Goal: Transaction & Acquisition: Purchase product/service

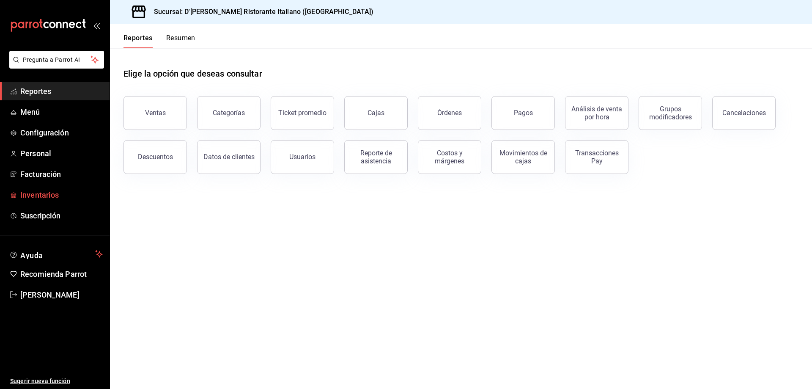
click at [43, 197] on span "Inventarios" at bounding box center [61, 194] width 82 height 11
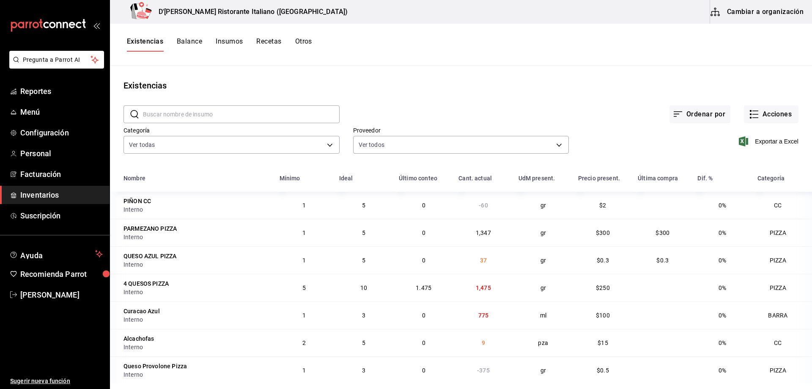
click at [213, 115] on input "text" at bounding box center [241, 114] width 197 height 17
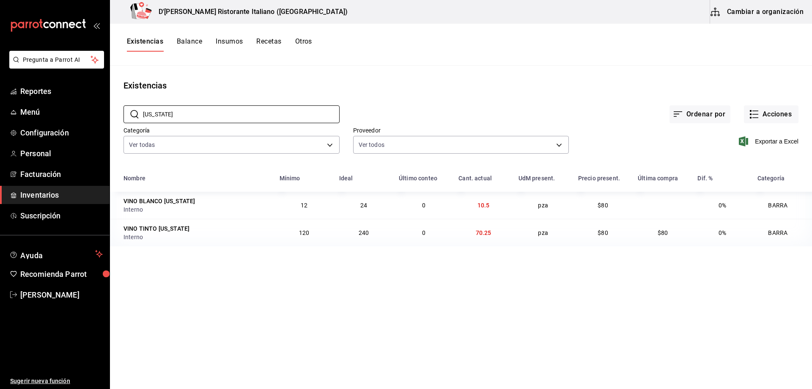
type input "[US_STATE]"
click at [498, 232] on td "70.25" at bounding box center [483, 232] width 60 height 27
click at [402, 305] on main "Existencias ​ [US_STATE] ​ Ordenar por Acciones Categoría Ver todas a767d614-04…" at bounding box center [461, 224] width 702 height 317
click at [755, 113] on icon "button" at bounding box center [754, 114] width 10 height 10
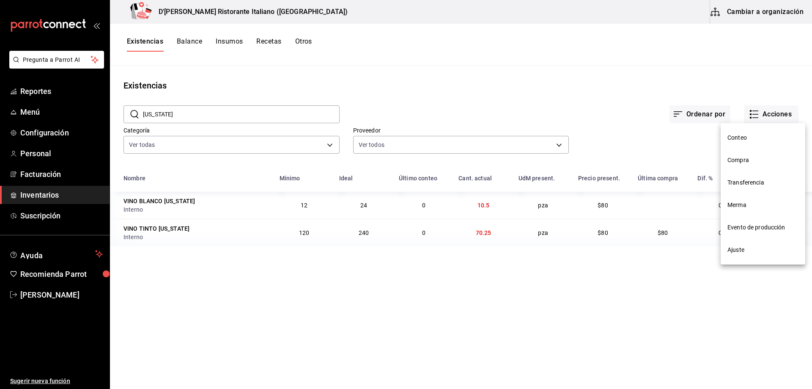
click at [736, 159] on span "Compra" at bounding box center [762, 160] width 71 height 9
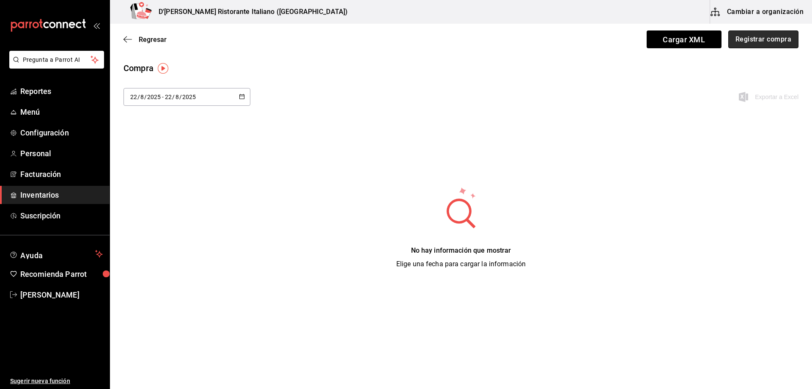
click at [742, 36] on button "Registrar compra" at bounding box center [763, 39] width 70 height 18
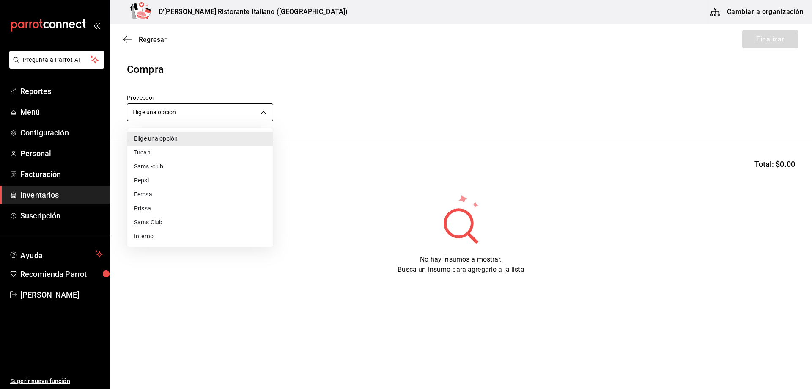
click at [181, 113] on body "Pregunta a Parrot AI Reportes Menú Configuración Personal Facturación Inventari…" at bounding box center [406, 170] width 812 height 341
click at [151, 237] on li "Interno" at bounding box center [199, 236] width 145 height 14
type input "c6a919a6-4d7b-41a0-912d-64ff516ea06c"
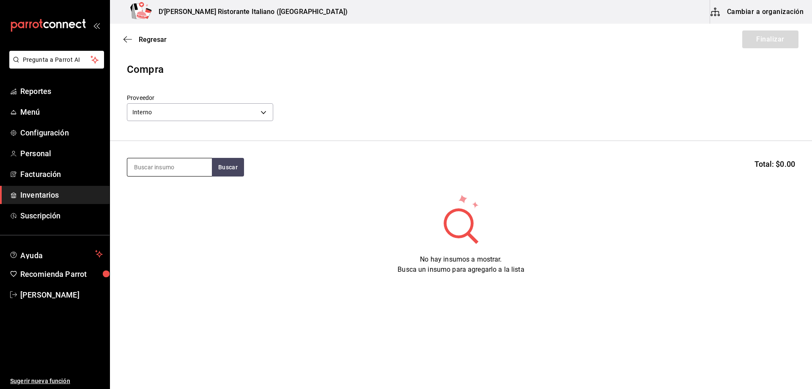
click at [173, 163] on input at bounding box center [169, 167] width 85 height 18
type input "cafe"
click at [232, 169] on button "Buscar" at bounding box center [228, 167] width 32 height 19
click at [189, 197] on div "Cafe BARRA - Interno" at bounding box center [169, 196] width 85 height 33
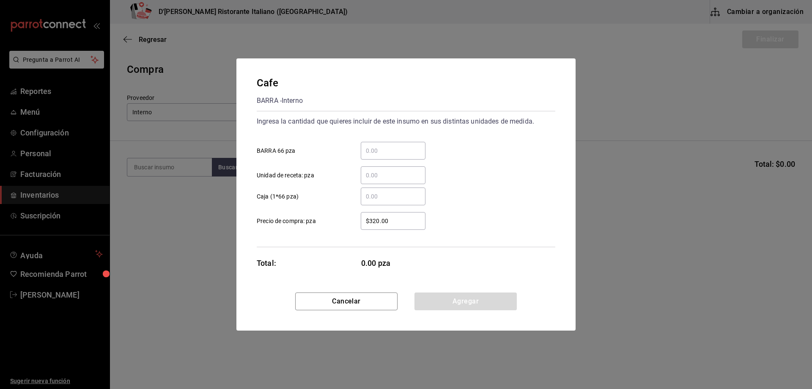
click at [372, 151] on input "​ BARRA 66 pza" at bounding box center [393, 150] width 65 height 10
type input "2"
click at [439, 293] on button "Agregar" at bounding box center [465, 301] width 102 height 18
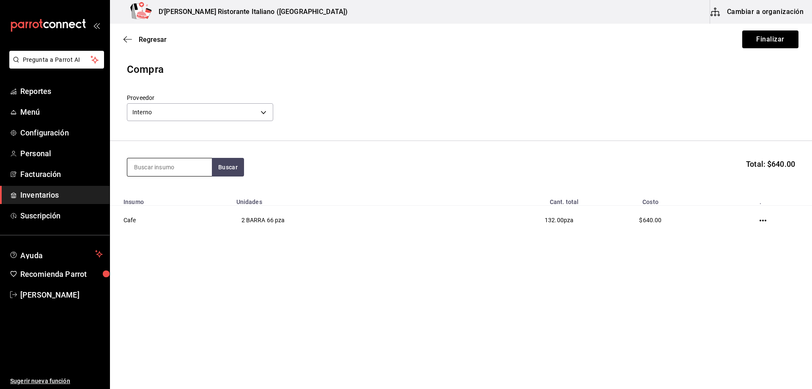
click at [178, 166] on input at bounding box center [169, 167] width 85 height 18
type input "califor"
click at [227, 167] on button "Buscar" at bounding box center [228, 167] width 32 height 19
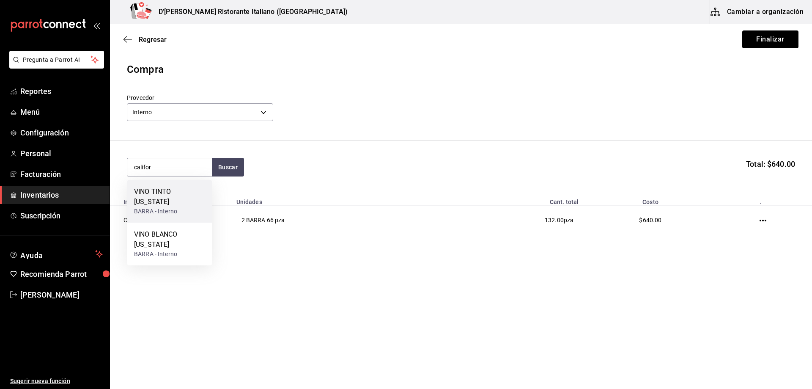
click at [178, 189] on div "VINO TINTO [US_STATE]" at bounding box center [169, 196] width 71 height 20
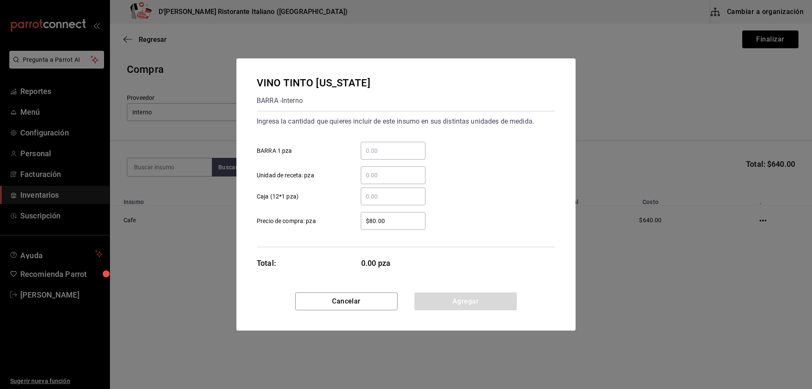
click at [376, 151] on input "​ BARRA 1 pza" at bounding box center [393, 150] width 65 height 10
click at [207, 248] on div "VINO TINTO [US_STATE] BARRA - Interno Ingresa la cantidad que quieres incluir d…" at bounding box center [406, 194] width 812 height 389
click at [390, 143] on div "​" at bounding box center [393, 151] width 65 height 18
click at [390, 145] on input "​ BARRA 1 pza" at bounding box center [393, 150] width 65 height 10
type input "60"
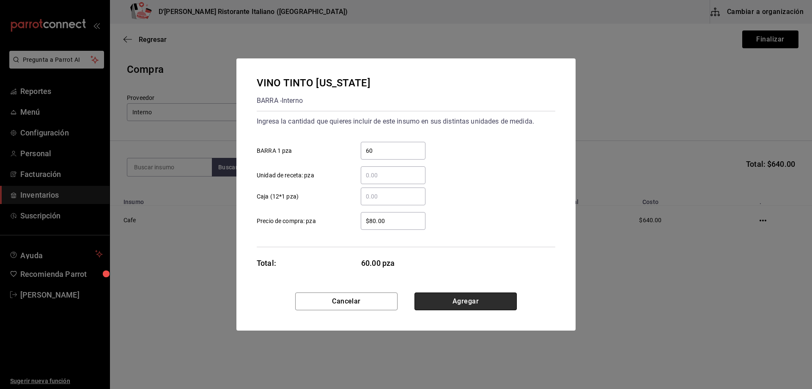
click at [462, 301] on button "Agregar" at bounding box center [465, 301] width 102 height 18
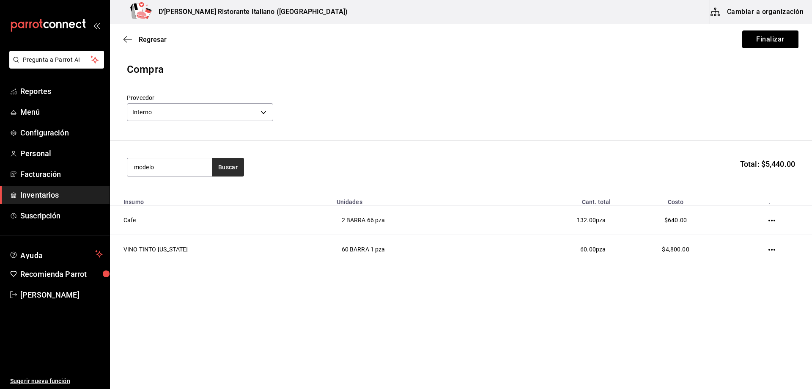
type input "modelo"
click at [232, 172] on button "Buscar" at bounding box center [228, 167] width 32 height 19
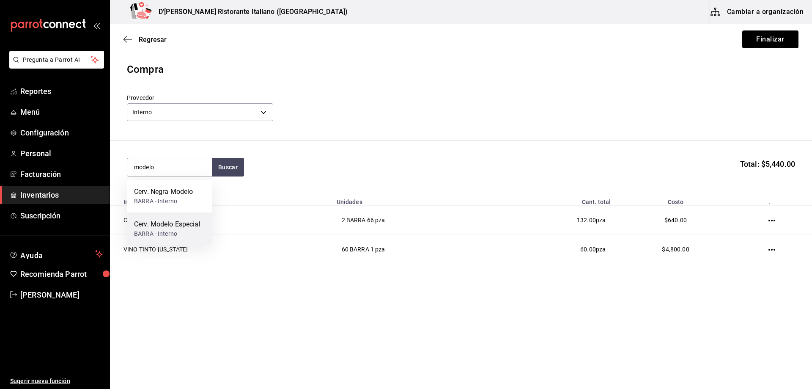
click at [176, 224] on div "Cerv. Modelo Especial" at bounding box center [167, 224] width 66 height 10
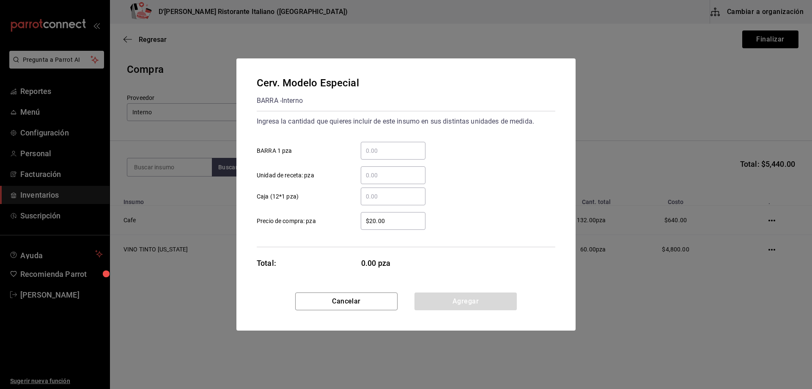
click at [371, 148] on input "​ BARRA 1 pza" at bounding box center [393, 150] width 65 height 10
type input "12"
click at [467, 303] on button "Agregar" at bounding box center [465, 301] width 102 height 18
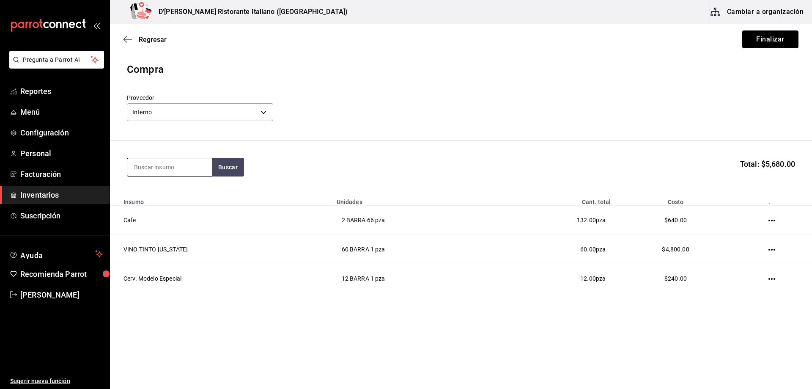
click at [166, 164] on input at bounding box center [169, 167] width 85 height 18
type input "modelo"
click at [230, 171] on button "Buscar" at bounding box center [228, 167] width 32 height 19
click at [194, 190] on div "Cerv. Negra Modelo BARRA - Interno" at bounding box center [169, 196] width 85 height 33
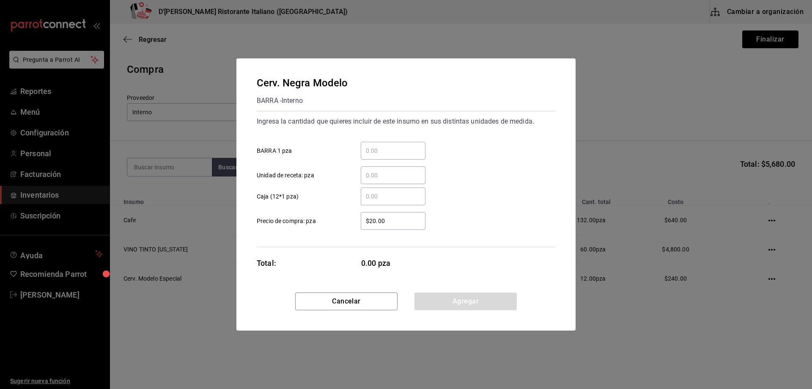
click at [367, 148] on input "​ BARRA 1 pza" at bounding box center [393, 150] width 65 height 10
type input "12"
click at [450, 301] on button "Agregar" at bounding box center [465, 301] width 102 height 18
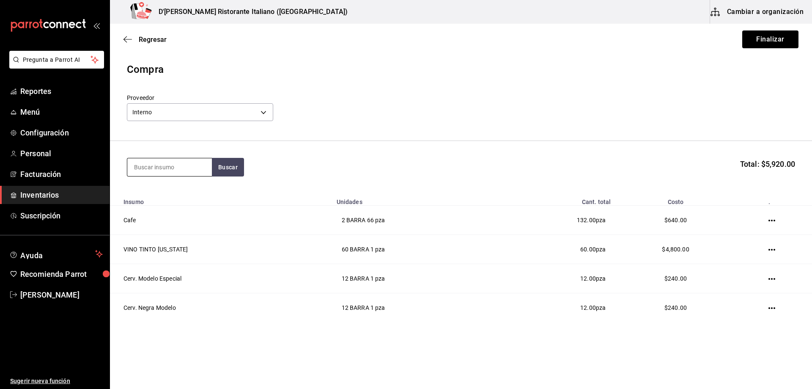
click at [183, 167] on input at bounding box center [169, 167] width 85 height 18
type input "agua"
click at [234, 169] on button "Buscar" at bounding box center [228, 167] width 32 height 19
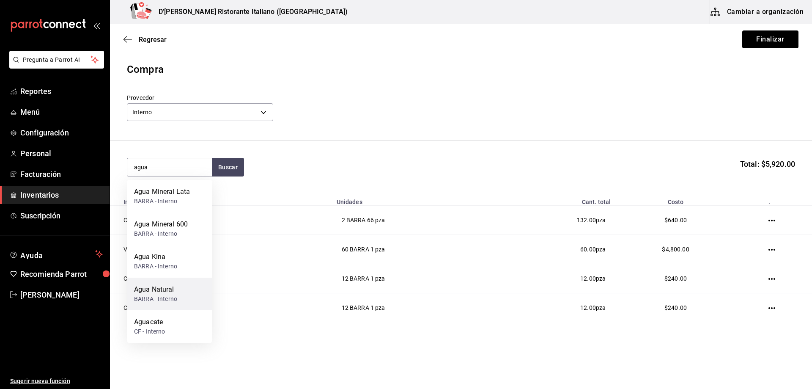
click at [167, 291] on div "Agua Natural" at bounding box center [155, 289] width 43 height 10
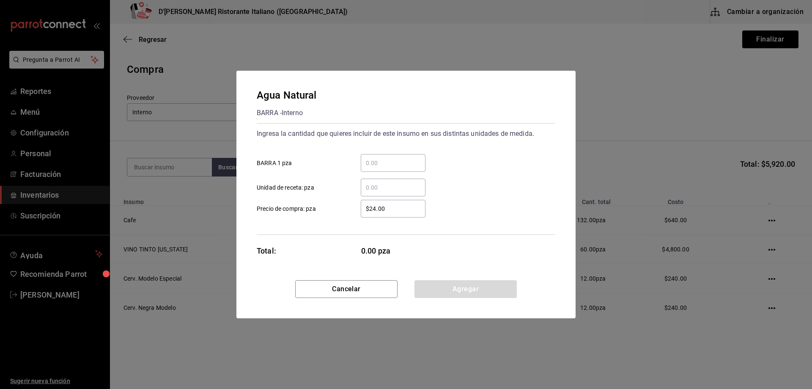
click at [375, 159] on input "​ BARRA 1 pza" at bounding box center [393, 163] width 65 height 10
type input "12"
click at [491, 292] on button "Agregar" at bounding box center [465, 289] width 102 height 18
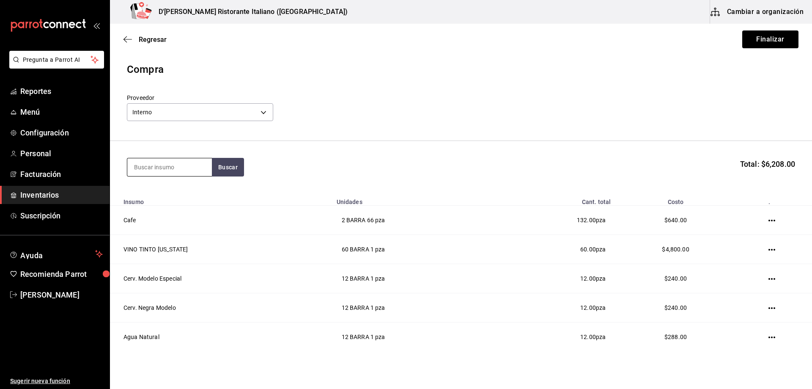
click at [174, 169] on input at bounding box center [169, 167] width 85 height 18
type input "mineral"
click at [225, 168] on button "Buscar" at bounding box center [228, 167] width 32 height 19
click at [179, 224] on div "Agua Mineral 600" at bounding box center [161, 224] width 54 height 10
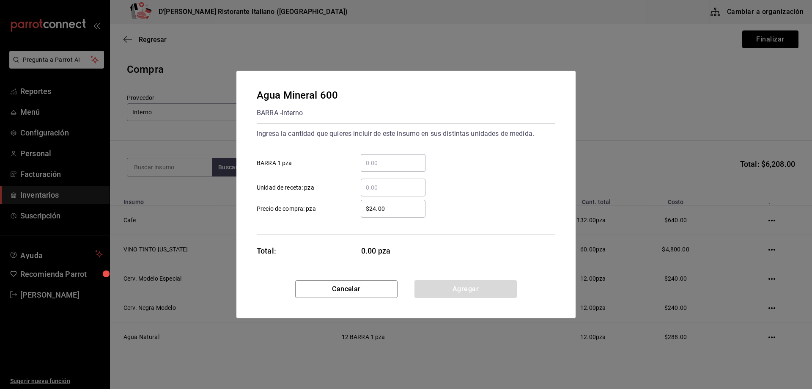
click at [364, 165] on input "​ BARRA 1 pza" at bounding box center [393, 163] width 65 height 10
type input "24"
click at [463, 289] on button "Agregar" at bounding box center [465, 289] width 102 height 18
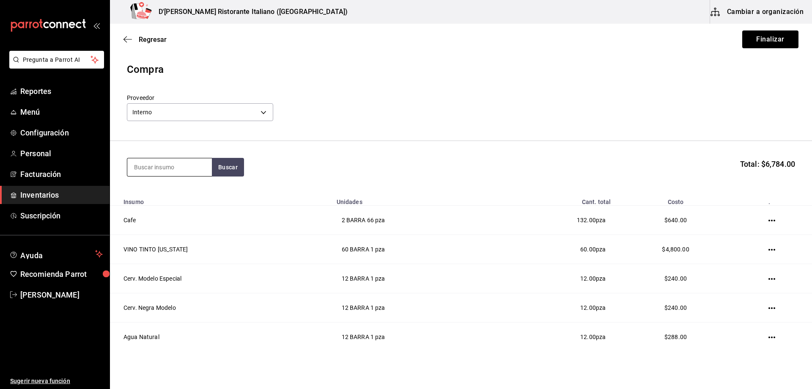
click at [179, 173] on input at bounding box center [169, 167] width 85 height 18
type input "mineral"
click at [185, 191] on div "Agua Mineral Lata" at bounding box center [162, 191] width 56 height 10
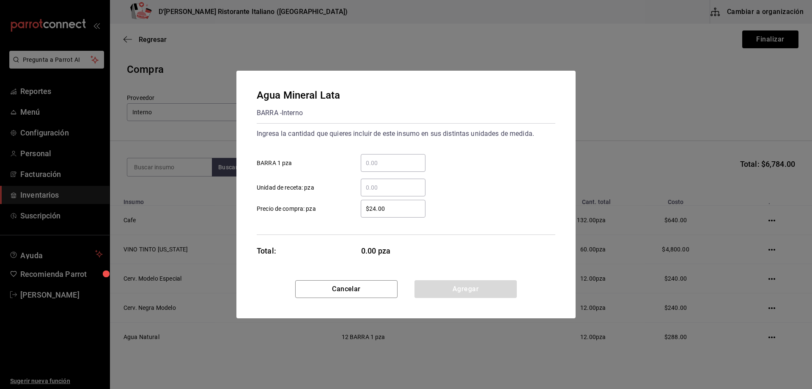
click at [395, 159] on input "​ BARRA 1 pza" at bounding box center [393, 163] width 65 height 10
type input "48"
click at [458, 286] on button "Agregar" at bounding box center [465, 289] width 102 height 18
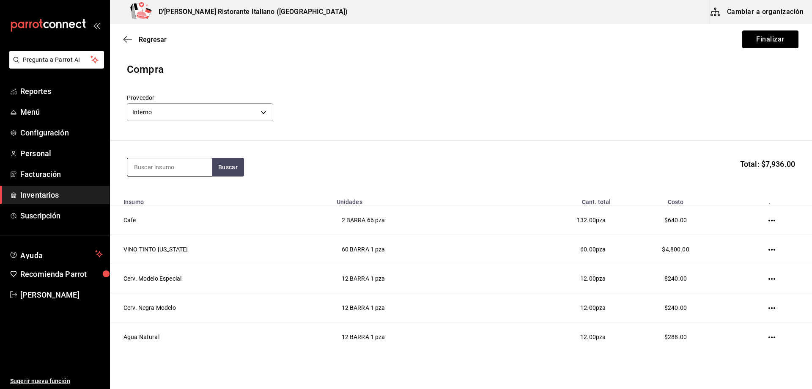
click at [189, 163] on input at bounding box center [169, 167] width 85 height 18
type input "coca"
click at [228, 172] on button "Buscar" at bounding box center [228, 167] width 32 height 19
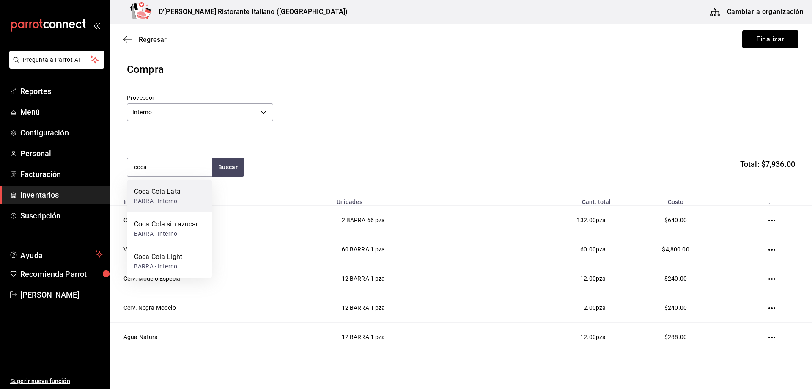
click at [191, 198] on div "Coca Cola Lata BARRA - Interno" at bounding box center [169, 196] width 85 height 33
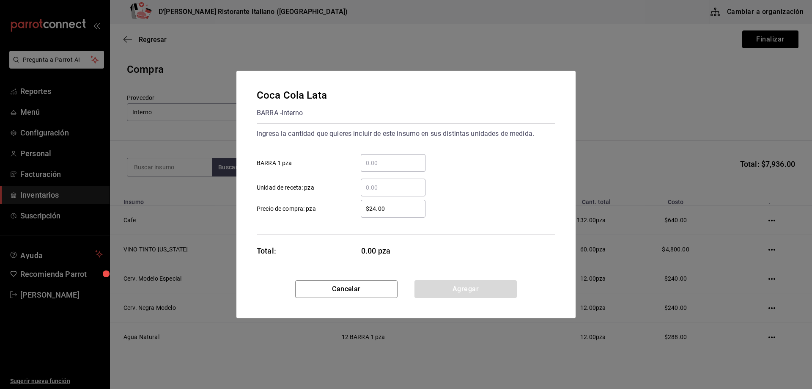
click at [378, 165] on input "​ BARRA 1 pza" at bounding box center [393, 163] width 65 height 10
type input "60"
click at [434, 285] on button "Agregar" at bounding box center [465, 289] width 102 height 18
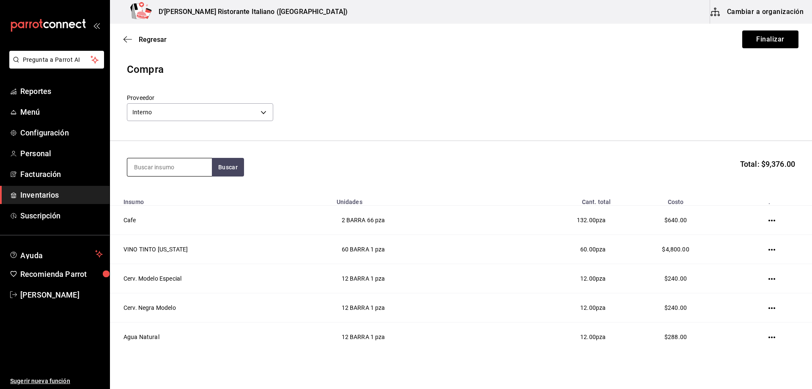
click at [176, 166] on input at bounding box center [169, 167] width 85 height 18
type input "coca"
click at [163, 230] on div "BARRA - Interno" at bounding box center [158, 233] width 48 height 9
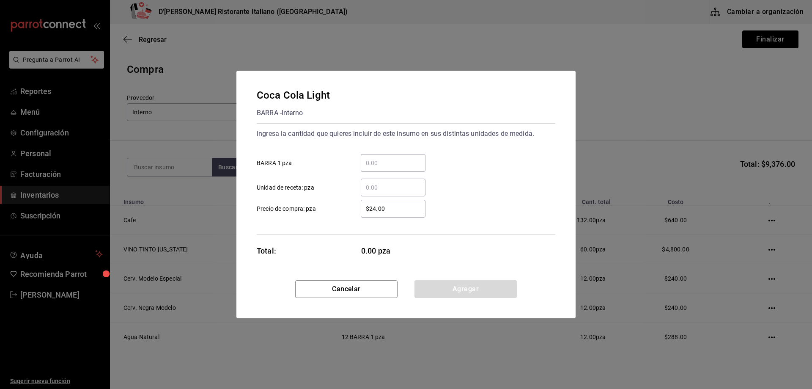
click at [378, 162] on input "​ BARRA 1 pza" at bounding box center [393, 163] width 65 height 10
type input "12"
click at [457, 292] on button "Agregar" at bounding box center [465, 289] width 102 height 18
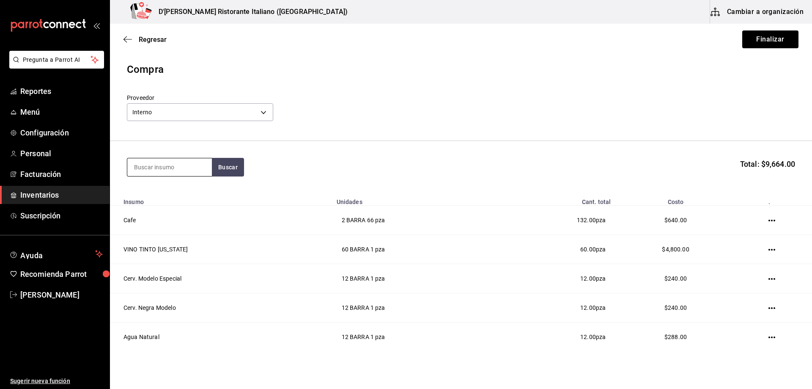
click at [190, 165] on input at bounding box center [169, 167] width 85 height 18
type input "coca"
click at [177, 194] on div "Coca Cola sin azucar" at bounding box center [166, 191] width 64 height 10
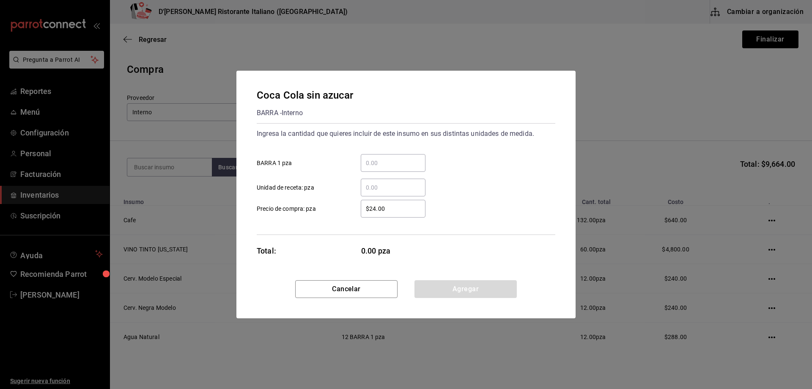
click at [383, 163] on input "​ BARRA 1 pza" at bounding box center [393, 163] width 65 height 10
type input "12"
click at [449, 289] on button "Agregar" at bounding box center [465, 289] width 102 height 18
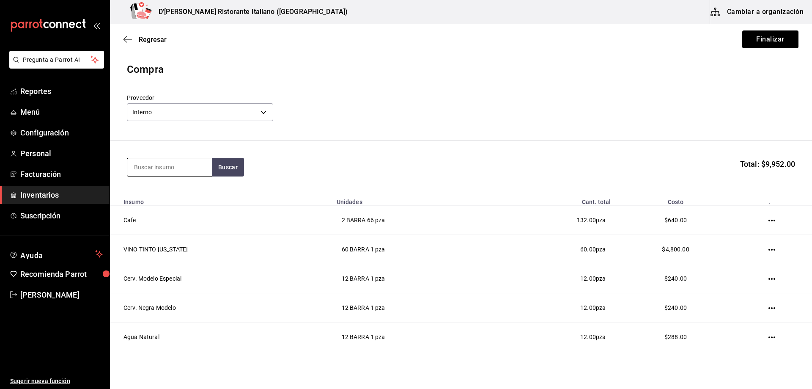
click at [158, 166] on input at bounding box center [169, 167] width 85 height 18
type input "casa"
click at [226, 168] on button "Buscar" at bounding box center [228, 167] width 32 height 19
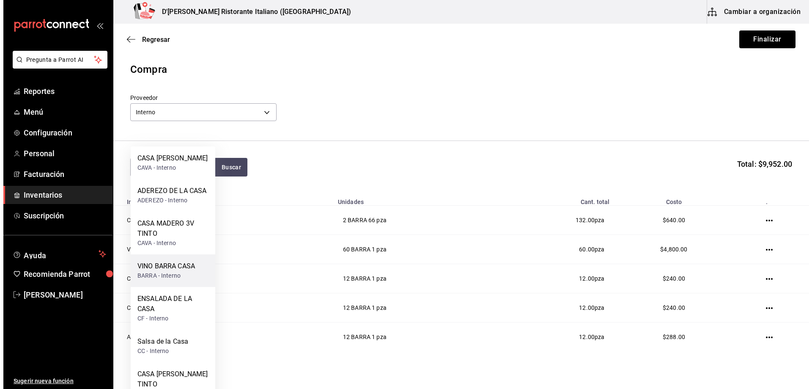
scroll to position [85, 0]
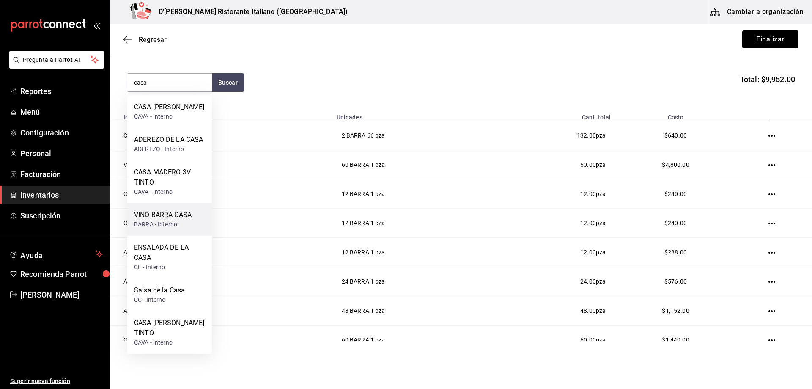
click at [148, 217] on div "VINO BARRA CASA" at bounding box center [162, 215] width 57 height 10
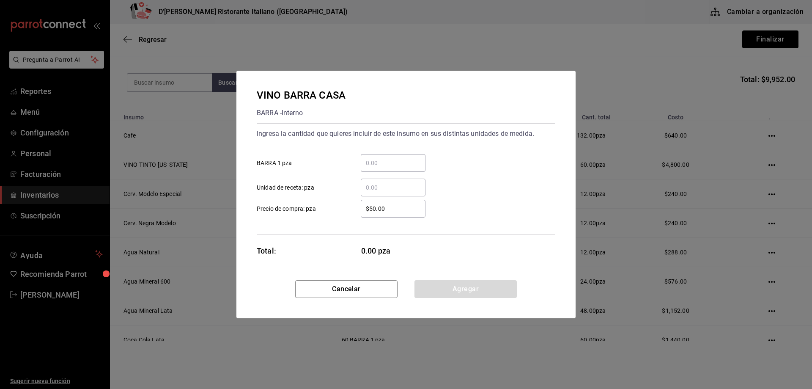
click at [372, 161] on input "​ BARRA 1 pza" at bounding box center [393, 163] width 65 height 10
type input "24"
click at [453, 290] on button "Agregar" at bounding box center [465, 289] width 102 height 18
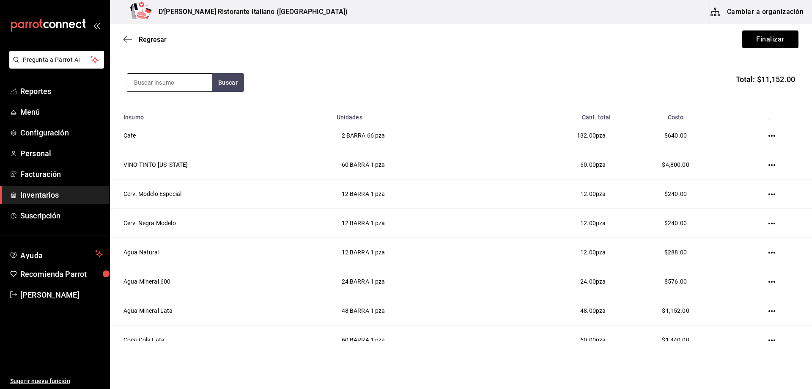
click at [197, 86] on input at bounding box center [169, 83] width 85 height 18
type input "sangria"
click at [222, 77] on button "Buscar" at bounding box center [228, 82] width 32 height 19
click at [196, 104] on div "Sangria Casera Lata BARRA - Interno" at bounding box center [169, 111] width 85 height 33
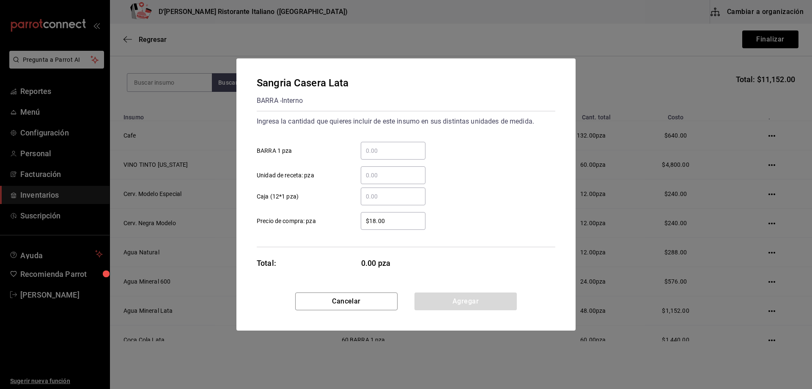
click at [371, 153] on input "​ BARRA 1 pza" at bounding box center [393, 150] width 65 height 10
type input "228"
click at [449, 298] on button "Agregar" at bounding box center [465, 301] width 102 height 18
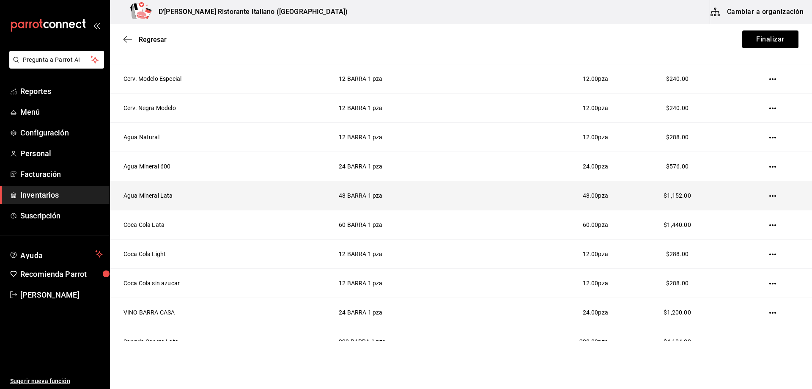
scroll to position [242, 0]
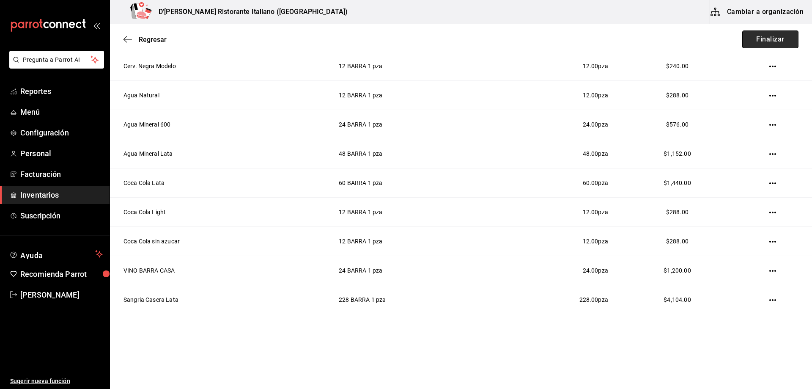
click at [758, 41] on button "Finalizar" at bounding box center [770, 39] width 56 height 18
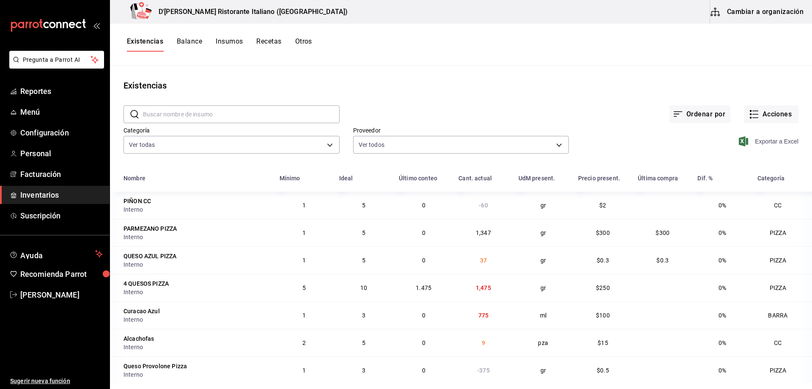
click at [761, 141] on span "Exportar a Excel" at bounding box center [769, 141] width 58 height 10
click at [209, 115] on input "text" at bounding box center [241, 114] width 197 height 17
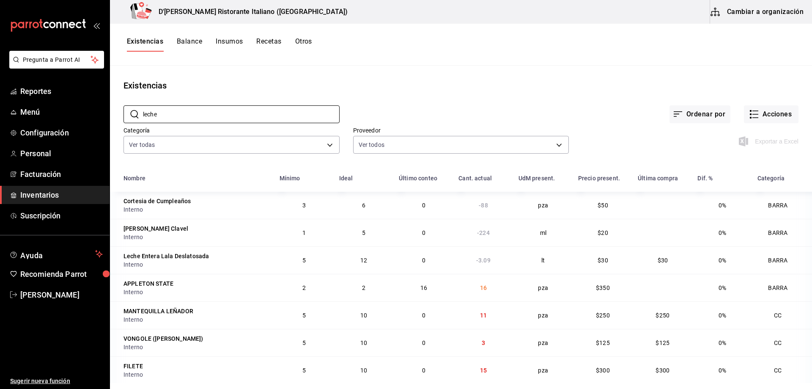
type input "leche"
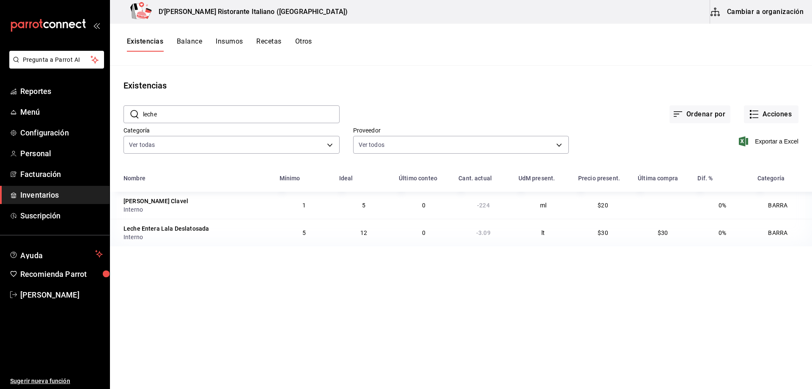
click at [422, 96] on div "Ordenar por Acciones" at bounding box center [568, 107] width 459 height 31
click at [194, 43] on button "Balance" at bounding box center [189, 44] width 25 height 14
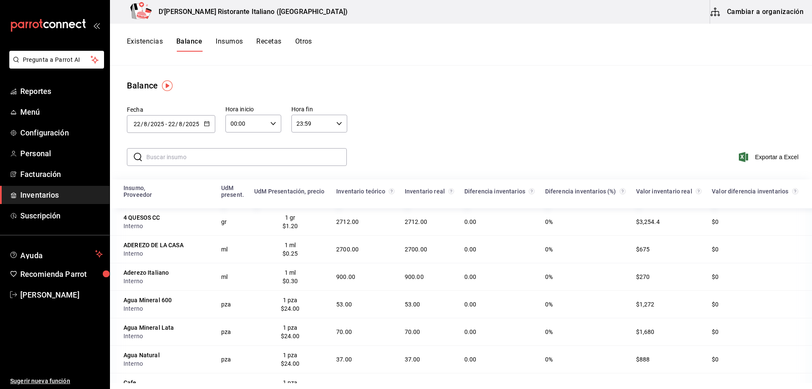
click at [144, 42] on button "Existencias" at bounding box center [145, 44] width 36 height 14
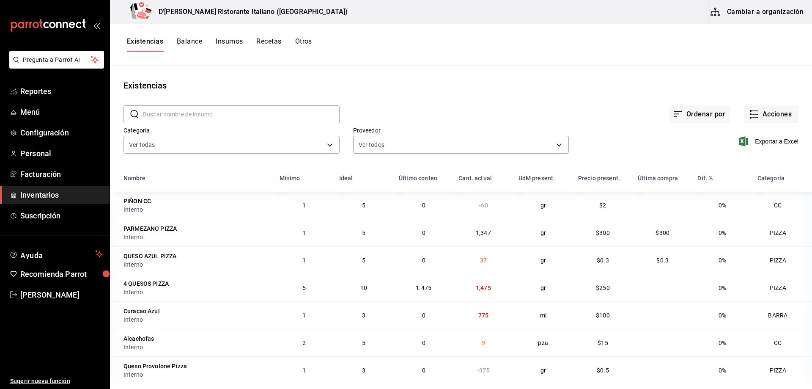
click at [230, 113] on input "text" at bounding box center [241, 114] width 197 height 17
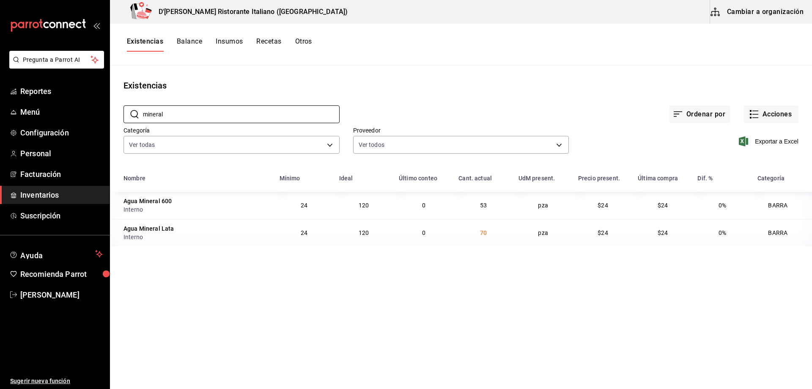
type input "mineral"
click at [192, 42] on button "Balance" at bounding box center [189, 44] width 25 height 14
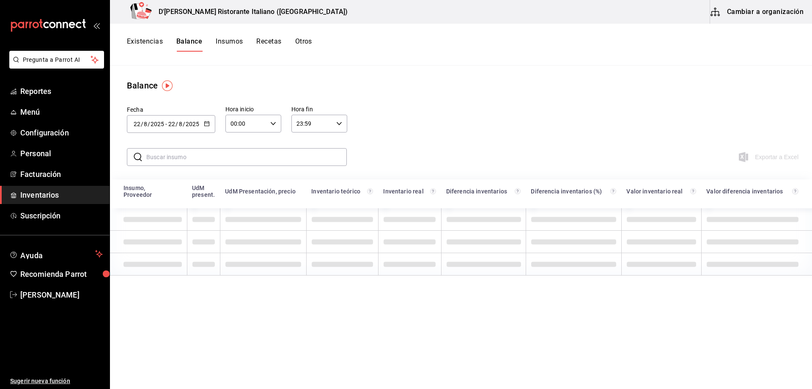
click at [205, 159] on input "text" at bounding box center [246, 156] width 200 height 17
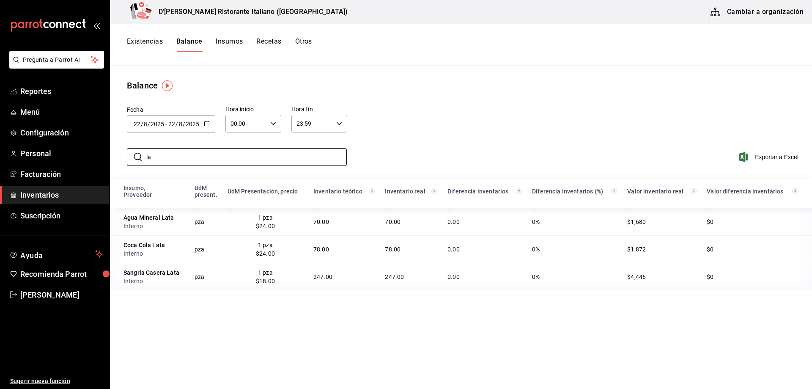
type input "l"
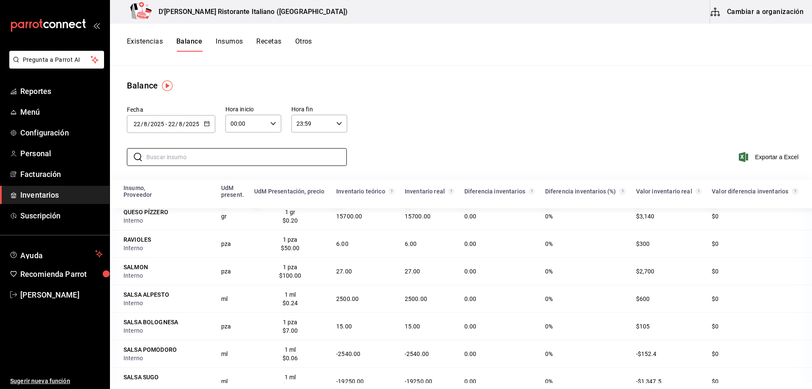
scroll to position [1475, 0]
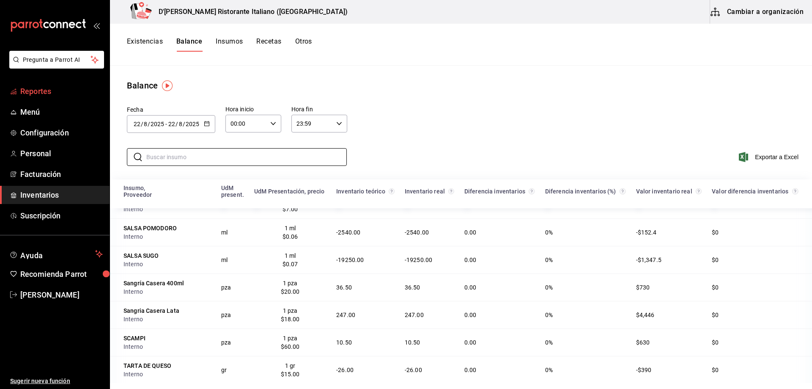
click at [43, 90] on span "Reportes" at bounding box center [61, 90] width 82 height 11
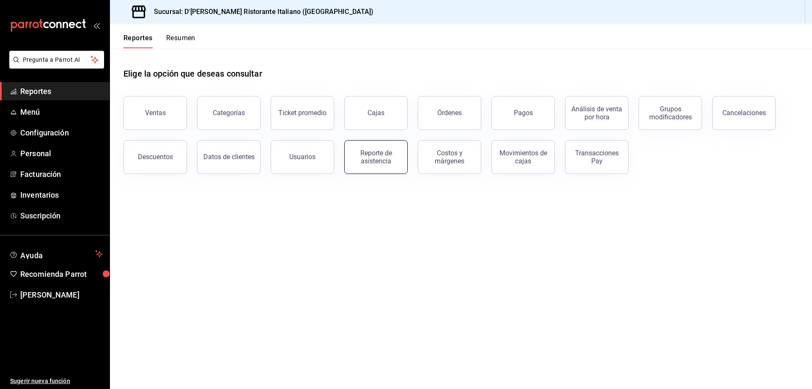
click at [357, 152] on div "Reporte de asistencia" at bounding box center [376, 157] width 52 height 16
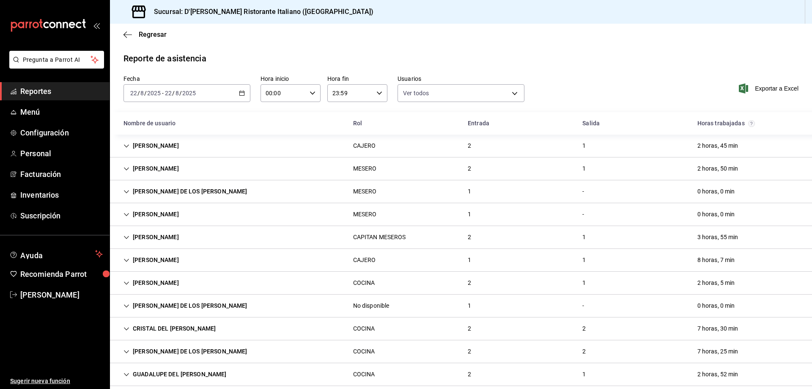
click at [233, 189] on div "[PERSON_NAME] DE LOS [PERSON_NAME]" at bounding box center [185, 191] width 137 height 16
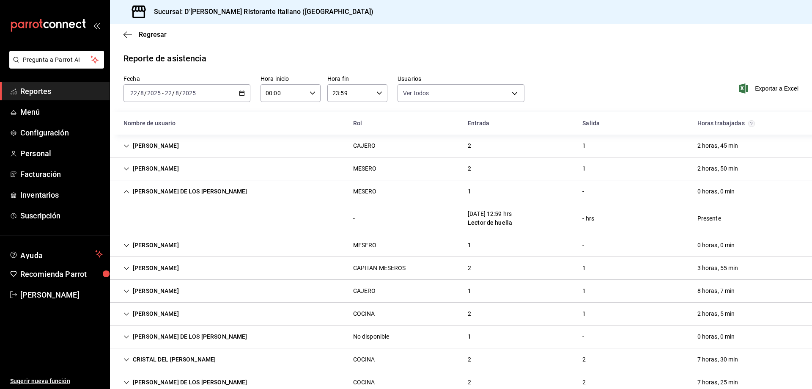
click at [233, 189] on div "[PERSON_NAME] DE LOS [PERSON_NAME]" at bounding box center [185, 191] width 137 height 16
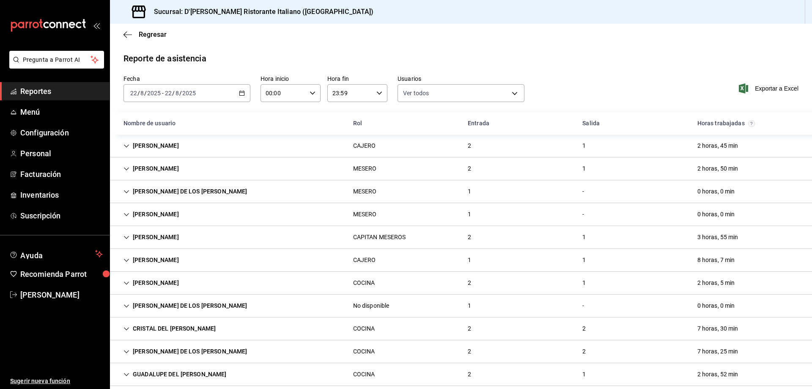
click at [233, 189] on div "[PERSON_NAME] DE LOS [PERSON_NAME]" at bounding box center [185, 191] width 137 height 16
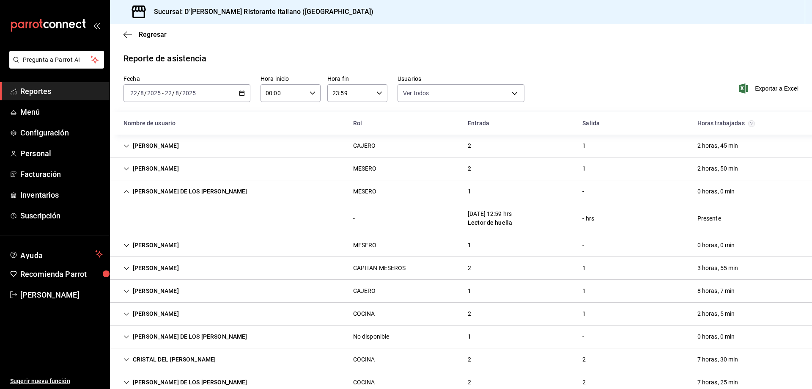
click at [233, 189] on div "[PERSON_NAME] DE LOS [PERSON_NAME]" at bounding box center [185, 191] width 137 height 16
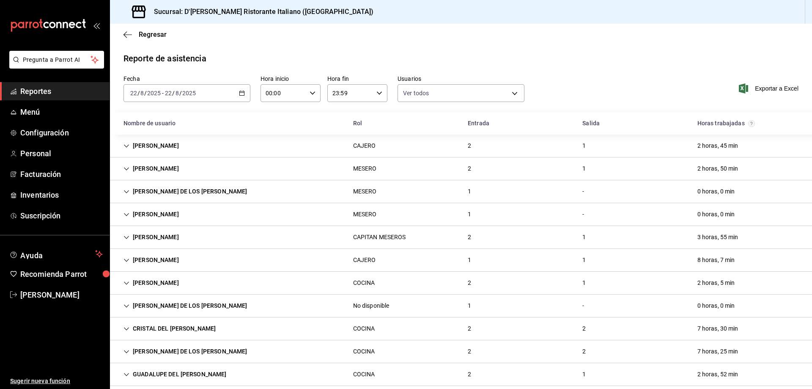
click at [186, 238] on div "[PERSON_NAME]" at bounding box center [151, 237] width 69 height 16
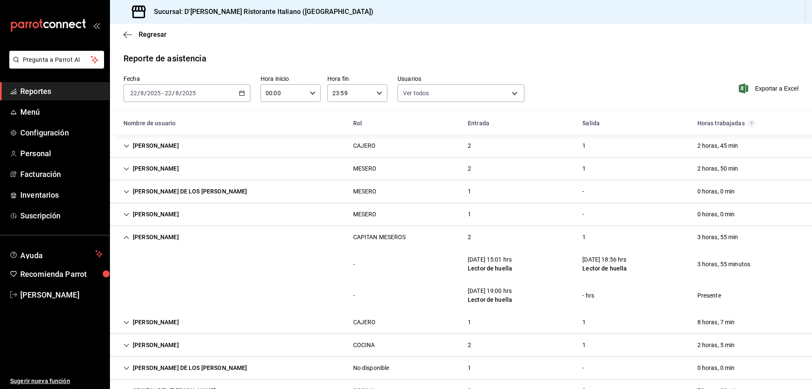
click at [186, 238] on div "[PERSON_NAME]" at bounding box center [151, 237] width 69 height 16
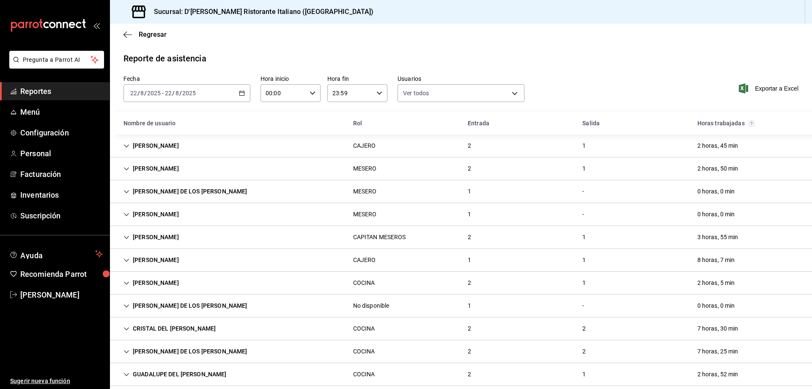
click at [186, 260] on div "[PERSON_NAME]" at bounding box center [151, 260] width 69 height 16
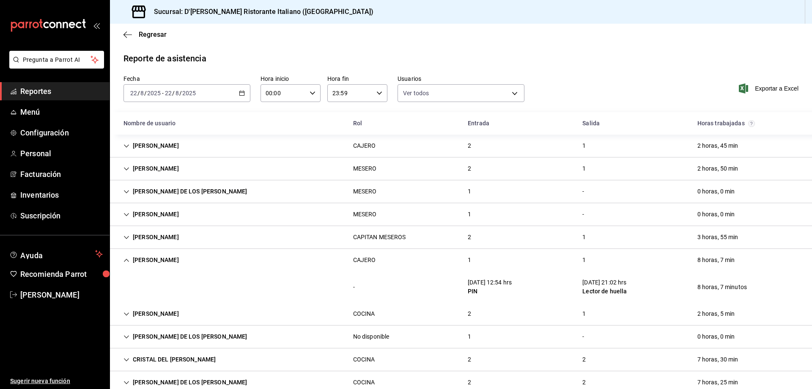
click at [186, 260] on div "[PERSON_NAME]" at bounding box center [151, 260] width 69 height 16
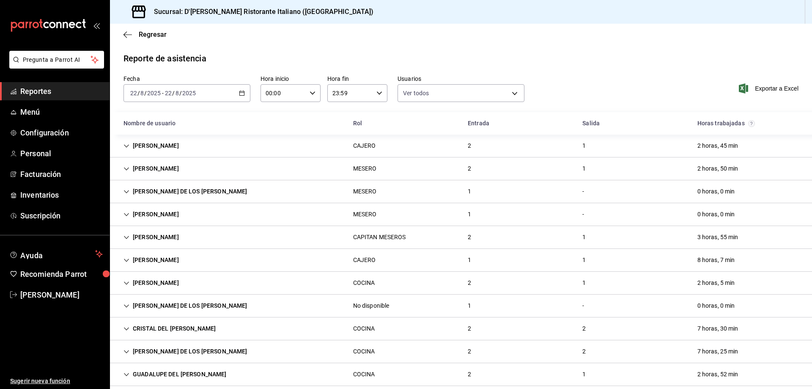
click at [186, 283] on div "[PERSON_NAME]" at bounding box center [151, 283] width 69 height 16
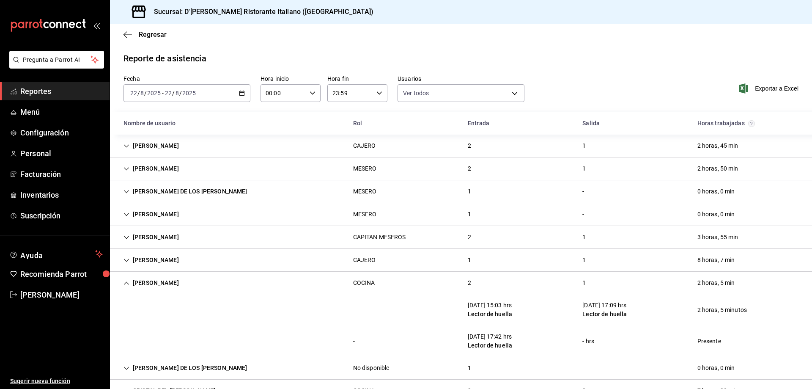
click at [186, 283] on div "[PERSON_NAME]" at bounding box center [151, 283] width 69 height 16
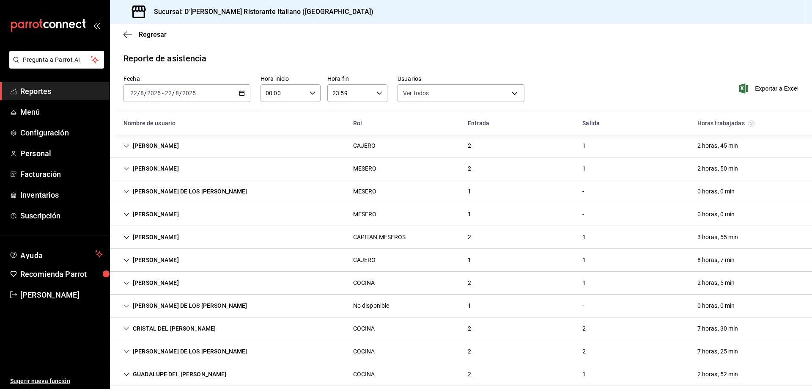
click at [224, 189] on div "[PERSON_NAME] DE LOS [PERSON_NAME]" at bounding box center [185, 191] width 137 height 16
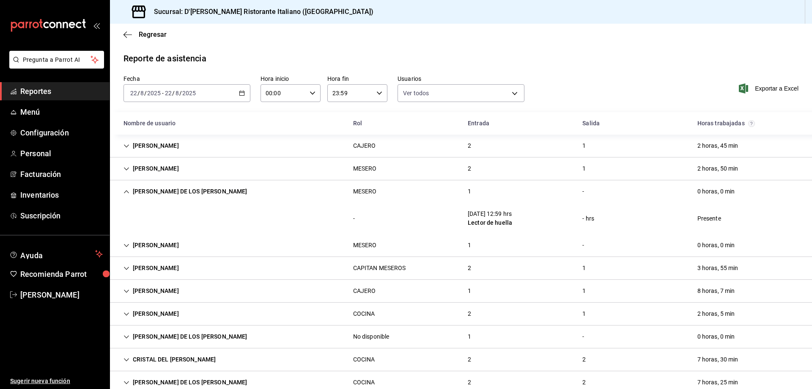
click at [224, 189] on div "[PERSON_NAME] DE LOS [PERSON_NAME]" at bounding box center [185, 191] width 137 height 16
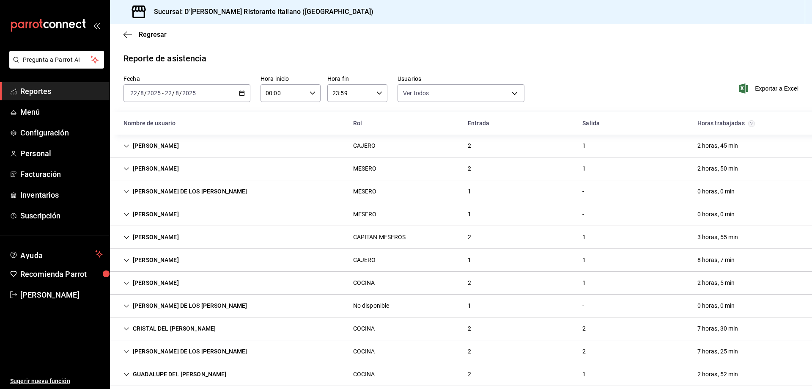
click at [126, 193] on icon "Cell" at bounding box center [126, 192] width 6 height 6
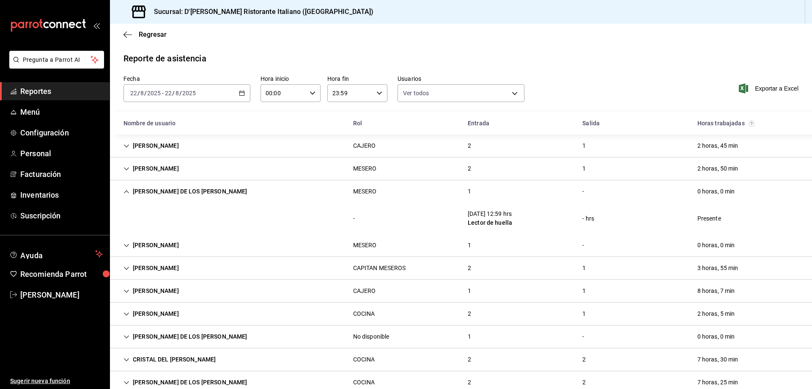
click at [126, 193] on icon "Cell" at bounding box center [126, 192] width 6 height 6
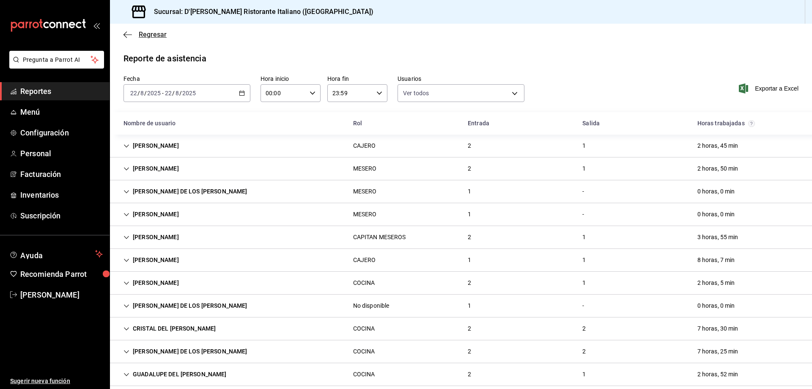
click at [150, 34] on span "Regresar" at bounding box center [153, 34] width 28 height 8
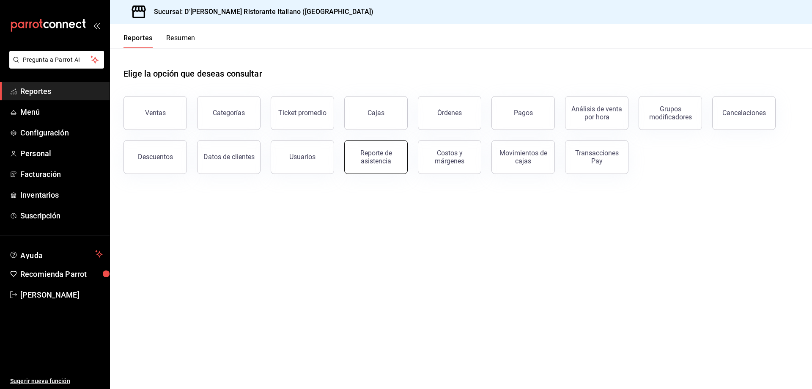
click at [365, 157] on div "Reporte de asistencia" at bounding box center [376, 157] width 52 height 16
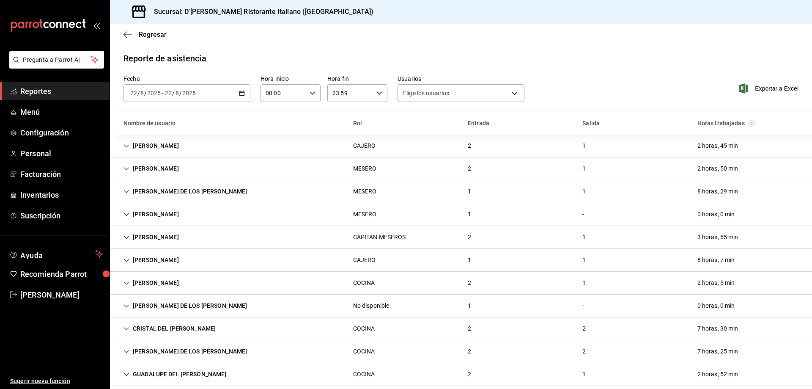
type input "fbaa1dcd-9b1b-42d3-8417-c392ee4ac69c,c847f7ff-4ec8-4711-b402-dbc889304ff0,82cd9…"
click at [46, 192] on span "Inventarios" at bounding box center [61, 194] width 82 height 11
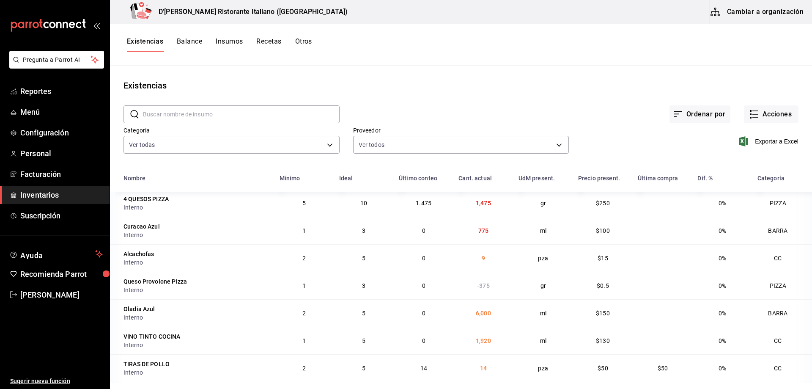
scroll to position [211, 0]
